Goal: Information Seeking & Learning: Learn about a topic

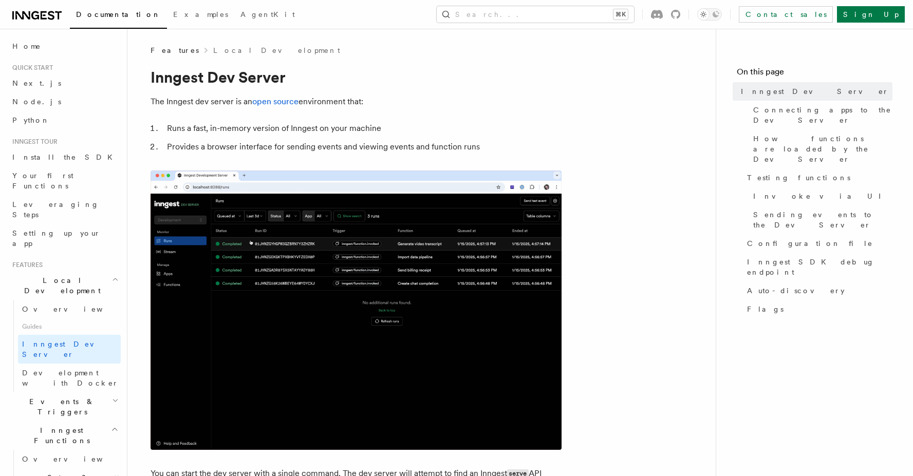
click at [483, 100] on p "The Inngest dev server is an open source environment that:" at bounding box center [356, 102] width 411 height 14
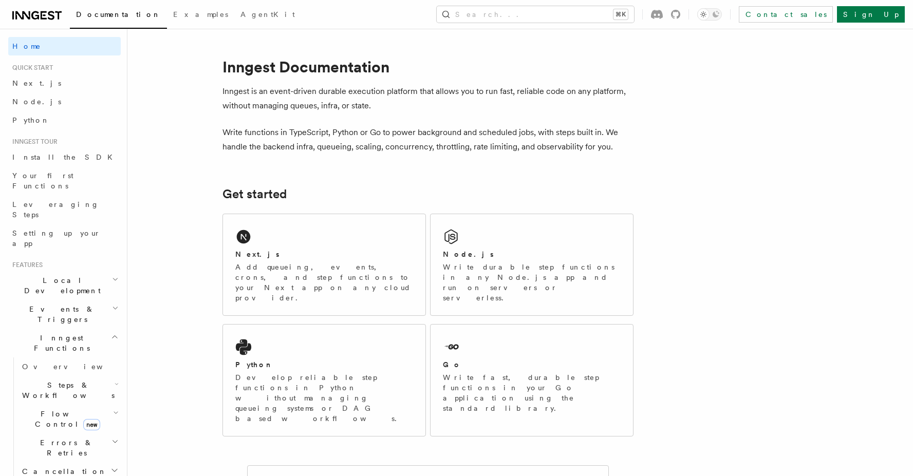
click at [47, 304] on span "Events & Triggers" at bounding box center [60, 314] width 104 height 21
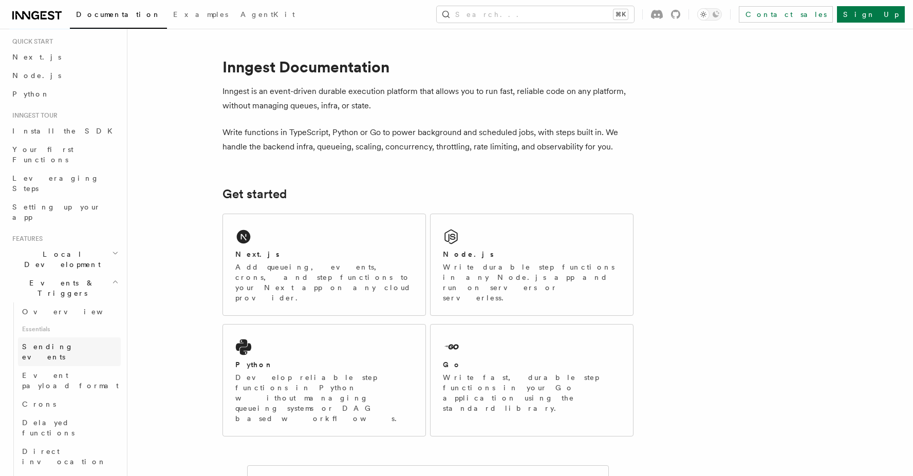
click at [53, 343] on span "Sending events" at bounding box center [47, 352] width 51 height 19
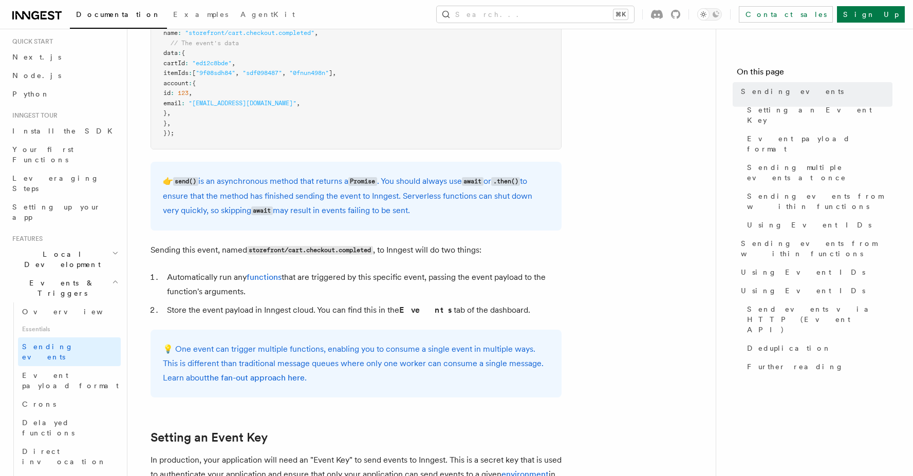
scroll to position [445, 0]
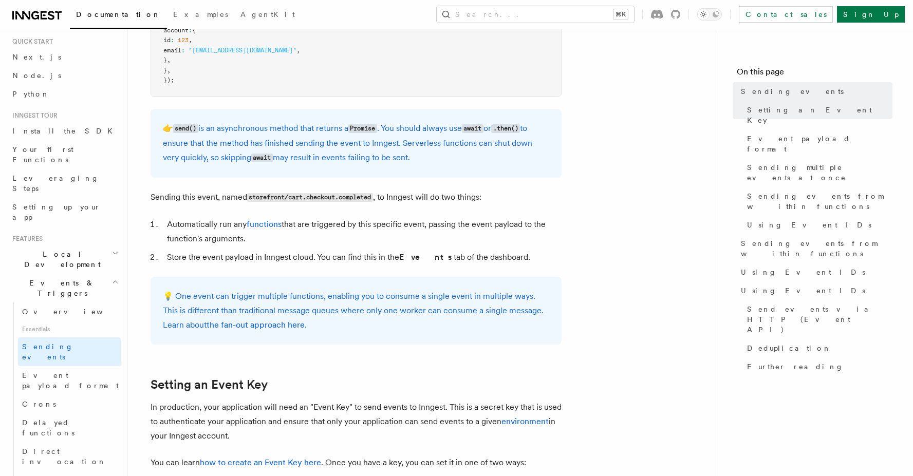
click at [35, 278] on span "Events & Triggers" at bounding box center [60, 288] width 104 height 21
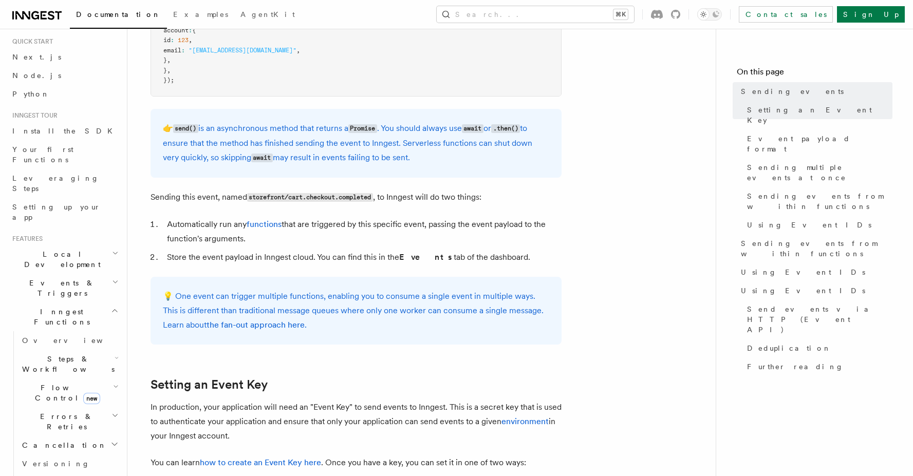
click at [35, 278] on span "Events & Triggers" at bounding box center [60, 288] width 104 height 21
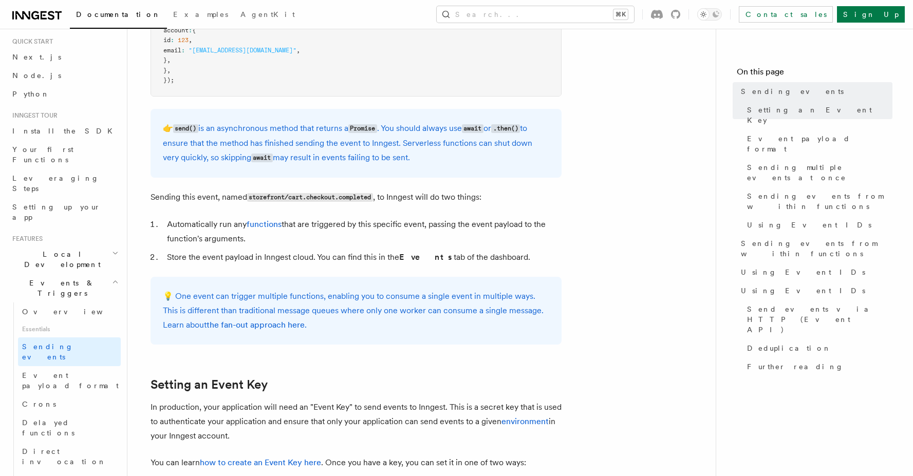
click at [35, 278] on span "Events & Triggers" at bounding box center [60, 288] width 104 height 21
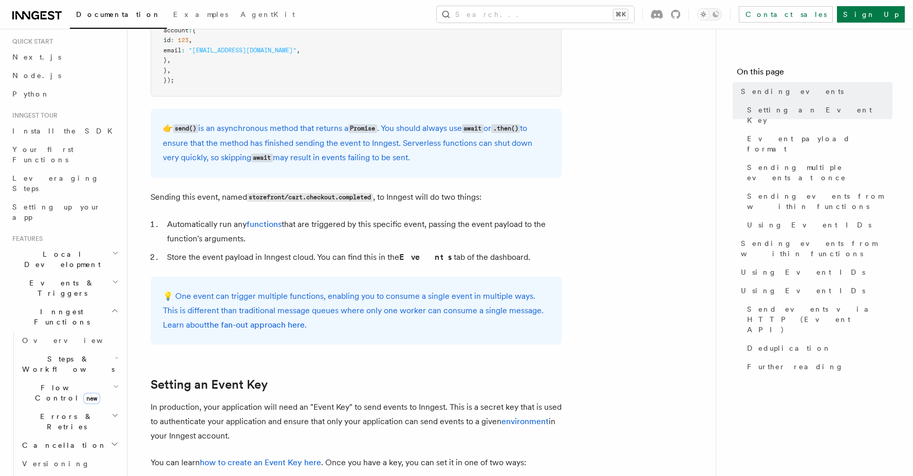
click at [41, 307] on span "Inngest Functions" at bounding box center [59, 317] width 103 height 21
click at [43, 278] on span "Events & Triggers" at bounding box center [60, 288] width 104 height 21
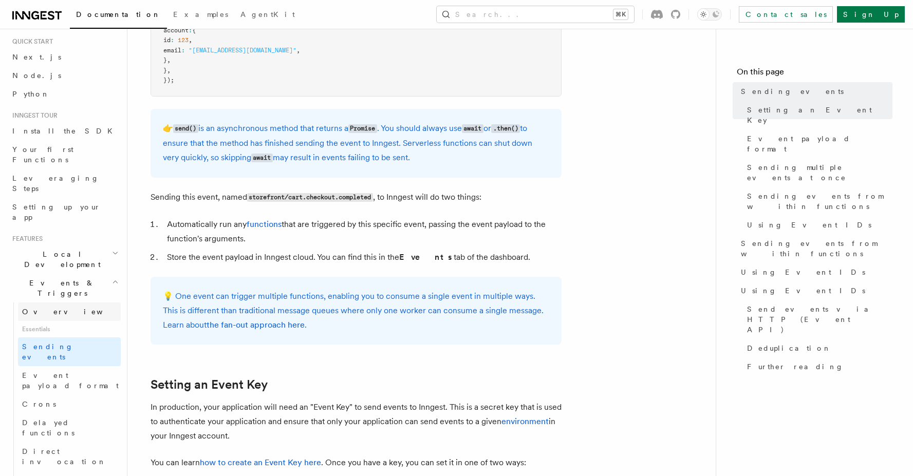
click at [38, 303] on link "Overview" at bounding box center [69, 312] width 103 height 19
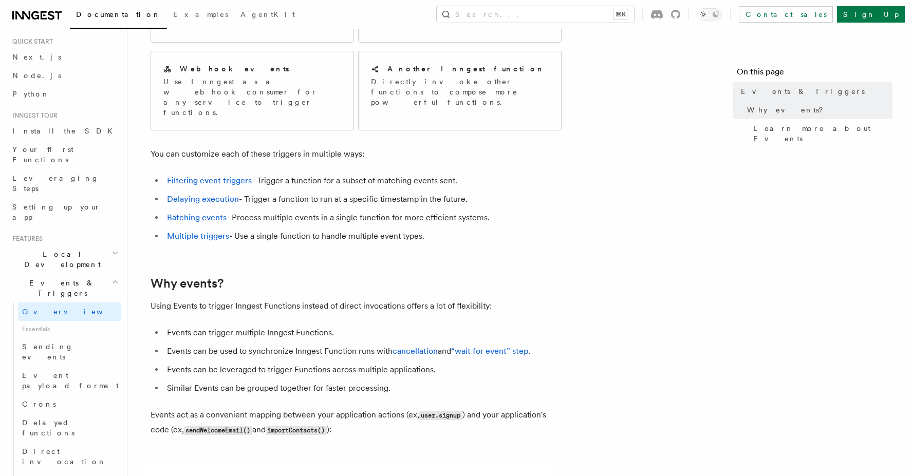
scroll to position [159, 0]
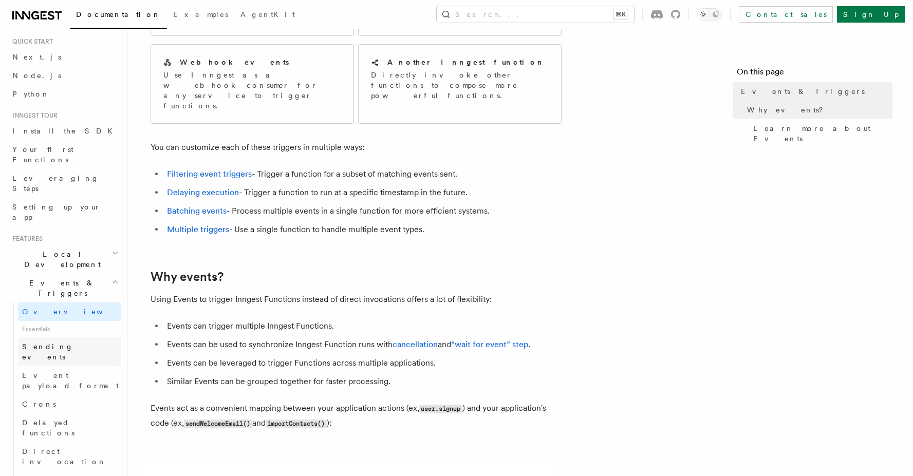
click at [67, 338] on link "Sending events" at bounding box center [69, 352] width 103 height 29
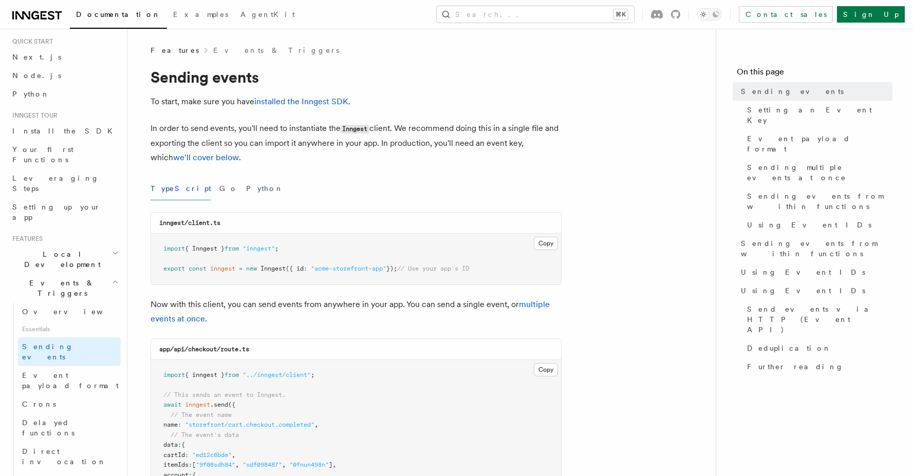
click at [51, 19] on icon at bounding box center [51, 15] width 7 height 9
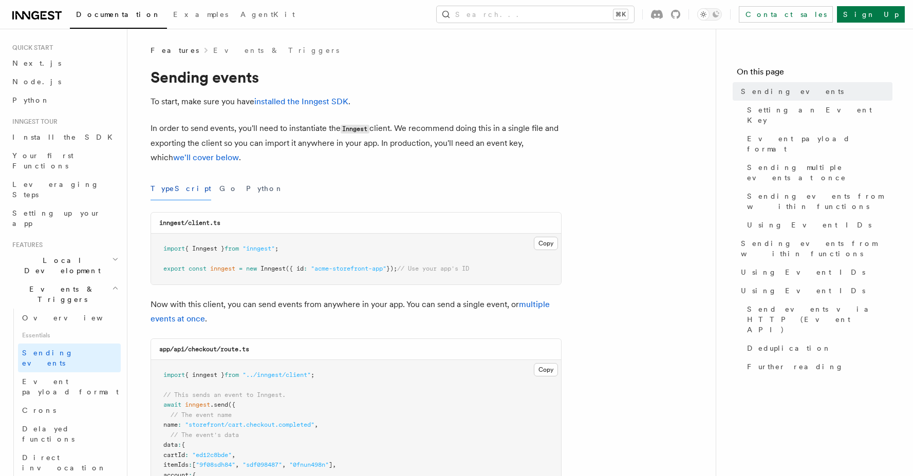
click at [64, 280] on h2 "Events & Triggers" at bounding box center [64, 294] width 113 height 29
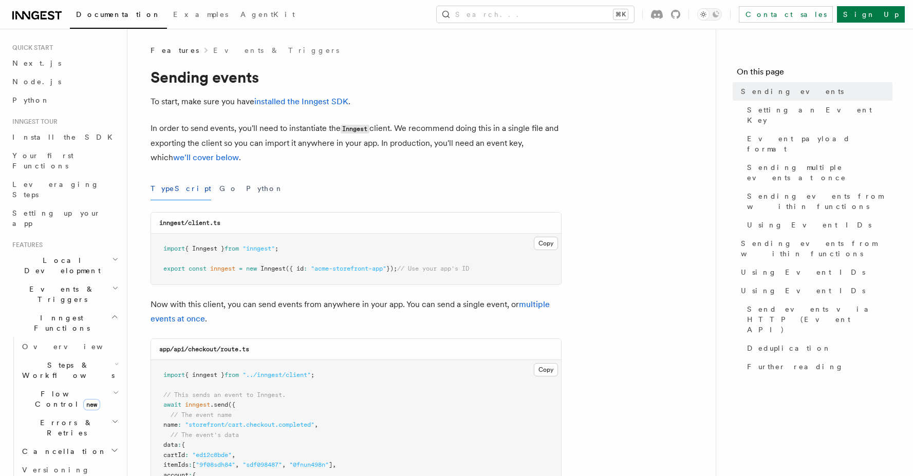
click at [64, 313] on span "Inngest Functions" at bounding box center [59, 323] width 103 height 21
click at [55, 313] on span "Inngest Functions" at bounding box center [59, 323] width 103 height 21
click at [58, 284] on span "Events & Triggers" at bounding box center [60, 294] width 104 height 21
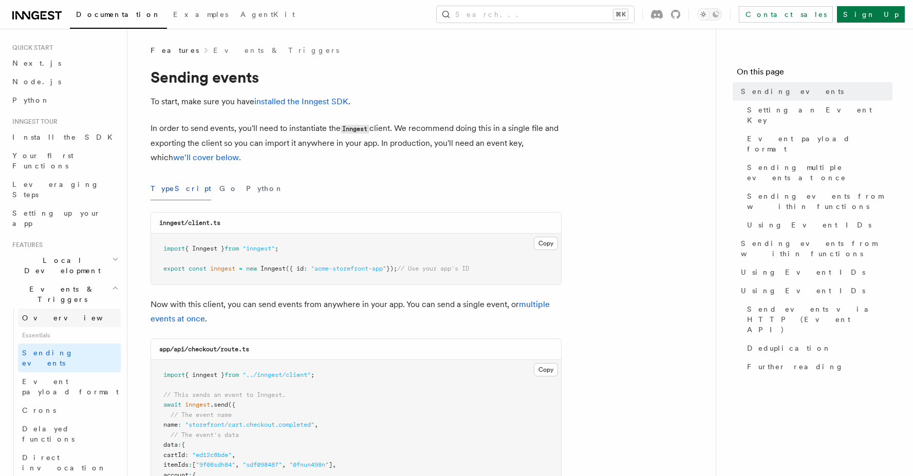
click at [58, 309] on link "Overview" at bounding box center [69, 318] width 103 height 19
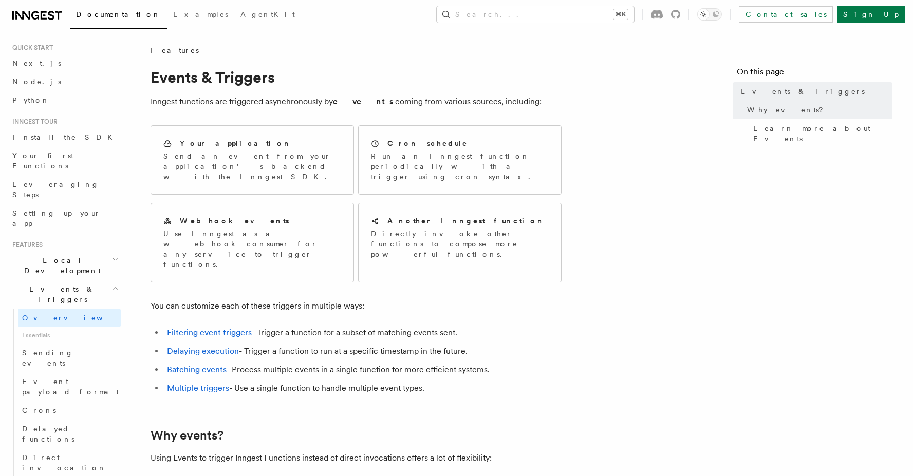
scroll to position [472, 0]
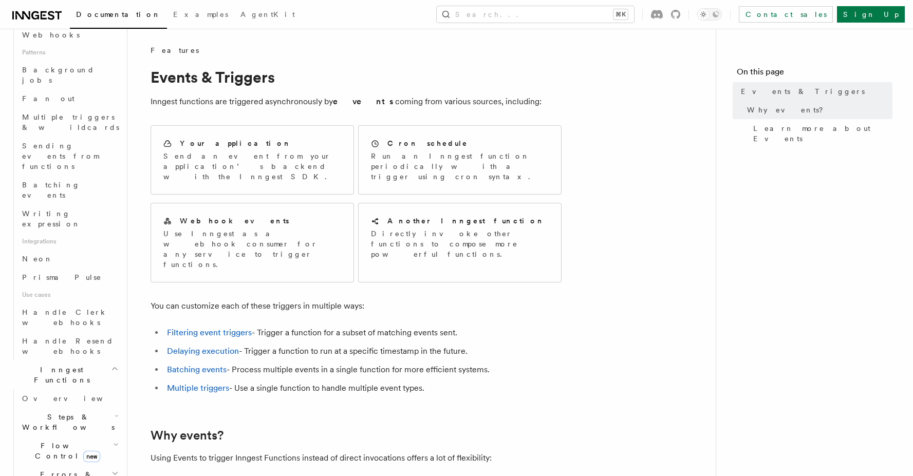
click at [48, 408] on h2 "Steps & Workflows" at bounding box center [69, 422] width 103 height 29
click at [57, 442] on span "Overview" at bounding box center [85, 446] width 106 height 8
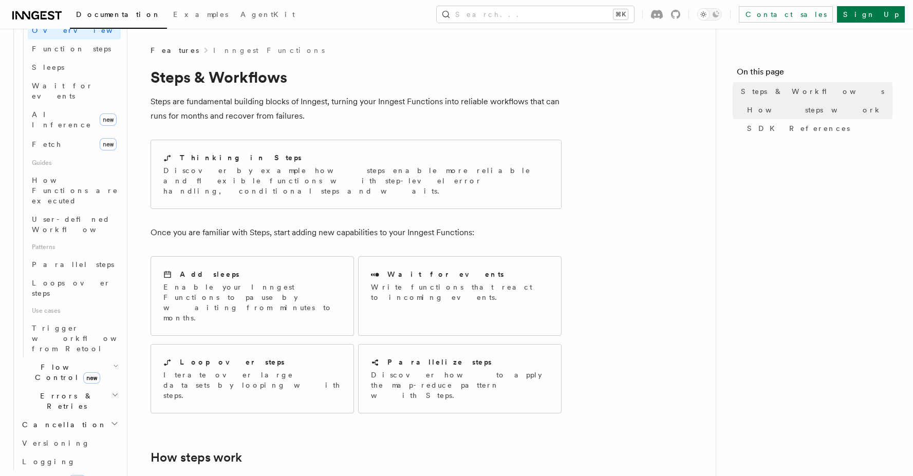
scroll to position [80, 0]
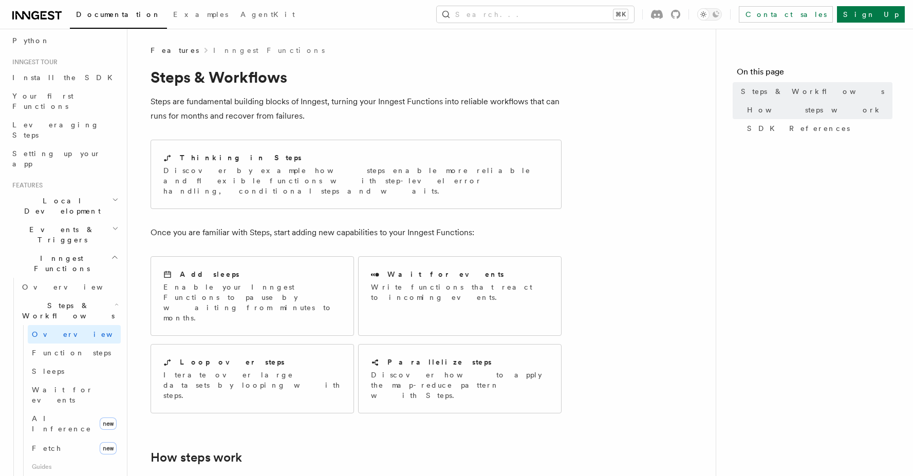
click at [50, 253] on span "Inngest Functions" at bounding box center [59, 263] width 103 height 21
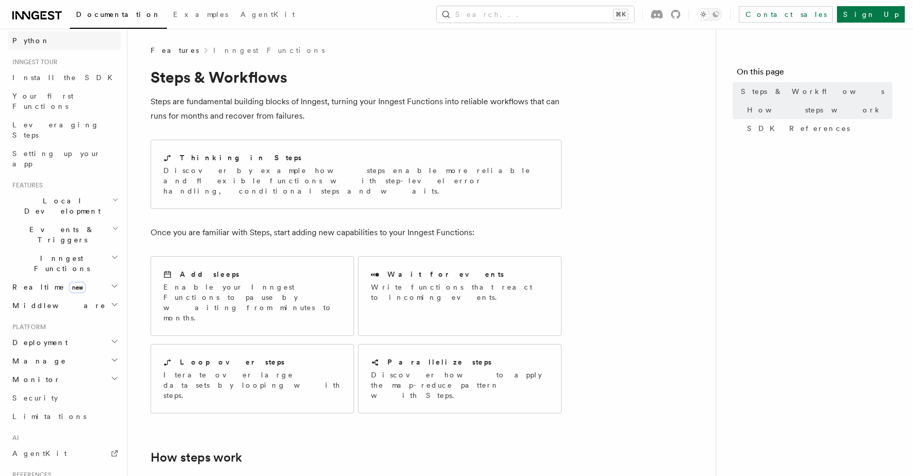
scroll to position [0, 0]
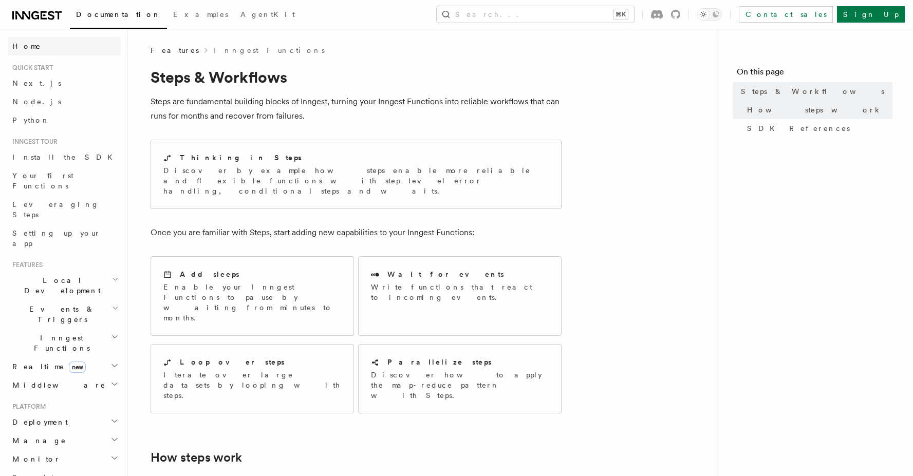
click at [29, 47] on span "Home" at bounding box center [26, 46] width 29 height 10
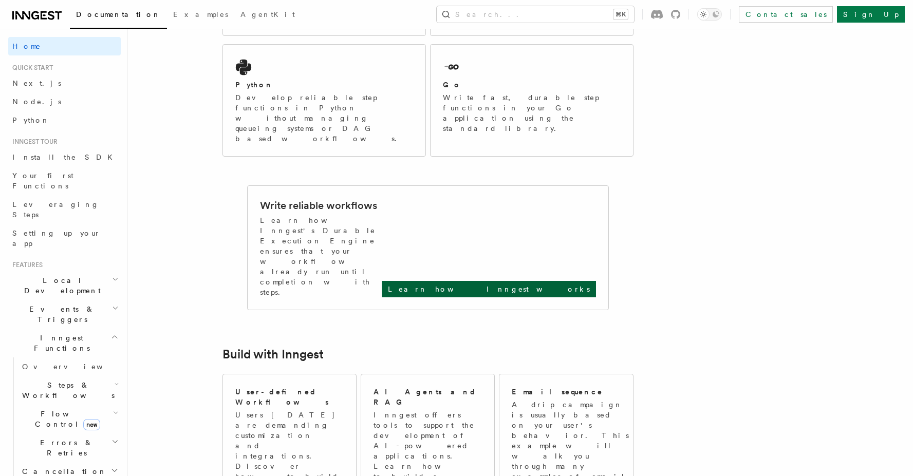
scroll to position [274, 0]
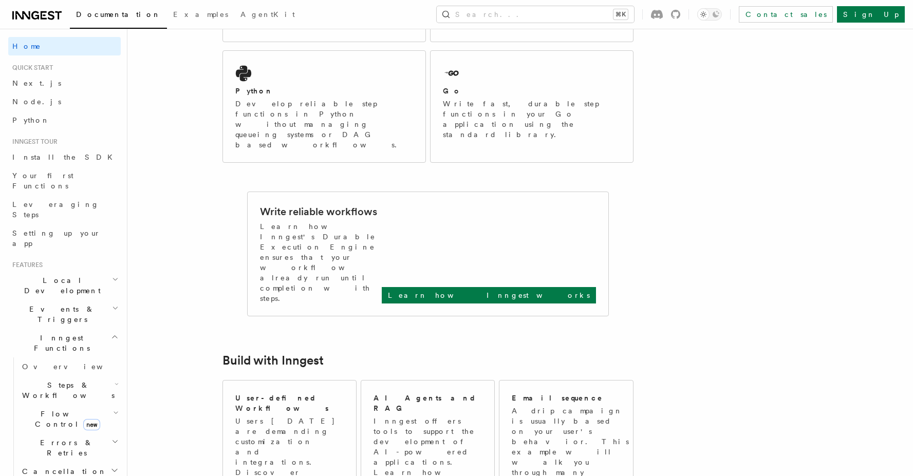
click at [51, 380] on span "Steps & Workflows" at bounding box center [66, 390] width 97 height 21
click at [38, 81] on link "Next.js" at bounding box center [64, 83] width 113 height 19
